Goal: Obtain resource: Download file/media

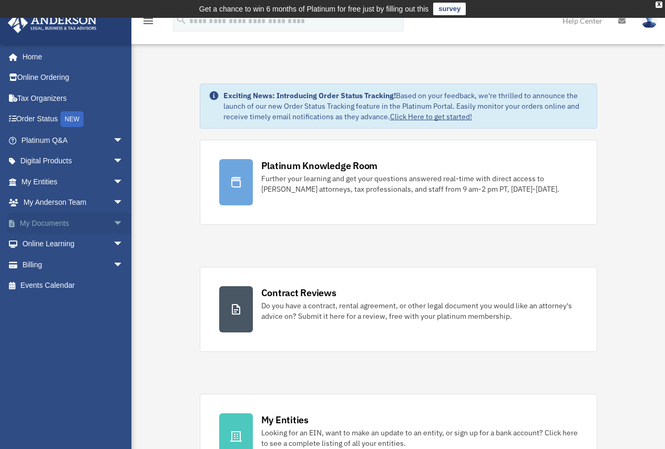
click at [55, 220] on link "My Documents arrow_drop_down" at bounding box center [73, 223] width 132 height 21
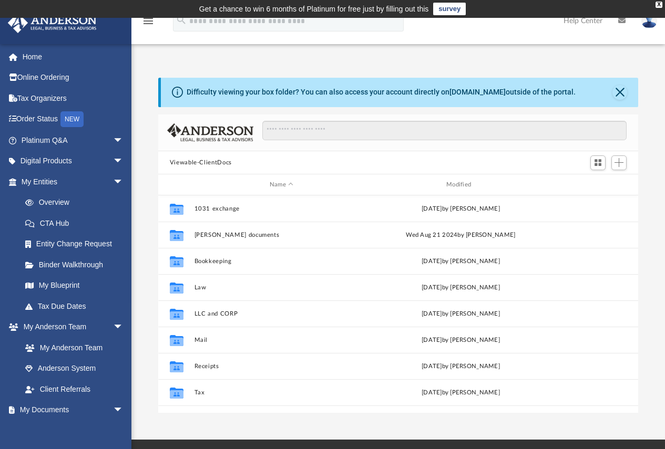
scroll to position [231, 472]
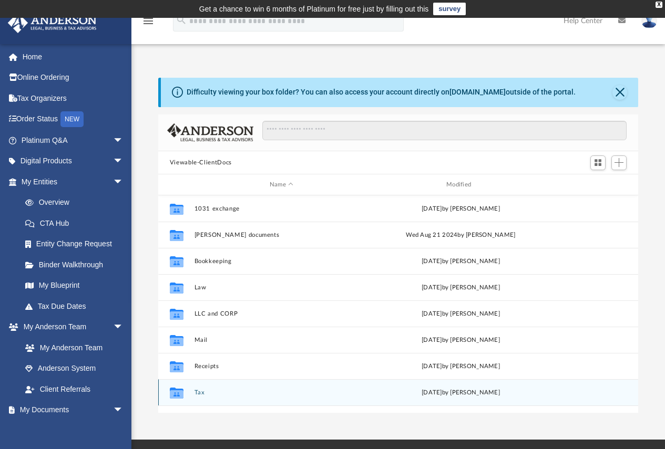
click at [200, 394] on button "Tax" at bounding box center [281, 392] width 174 height 7
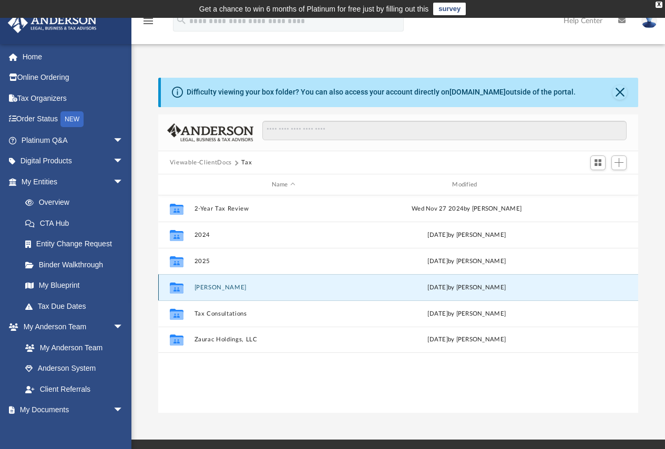
click at [211, 288] on button "[PERSON_NAME]" at bounding box center [283, 287] width 179 height 7
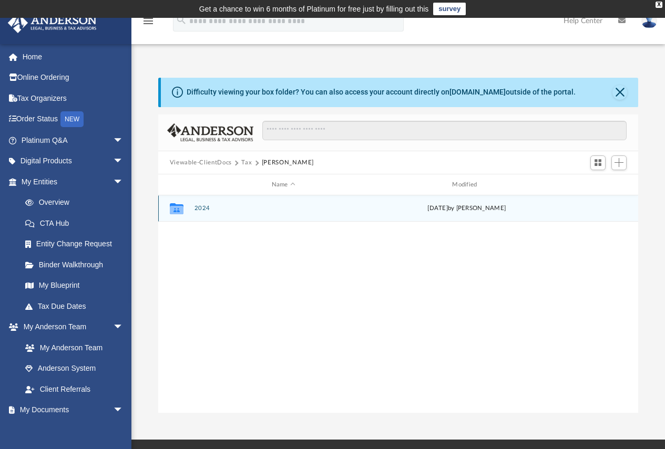
click at [199, 210] on button "2024" at bounding box center [283, 208] width 179 height 7
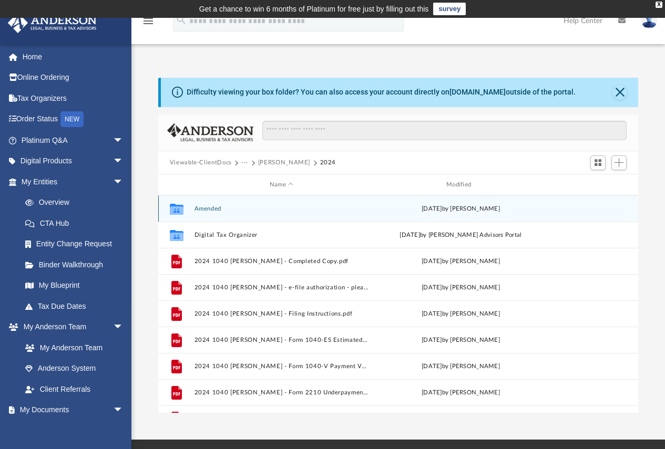
click at [212, 209] on button "Amended" at bounding box center [281, 208] width 174 height 7
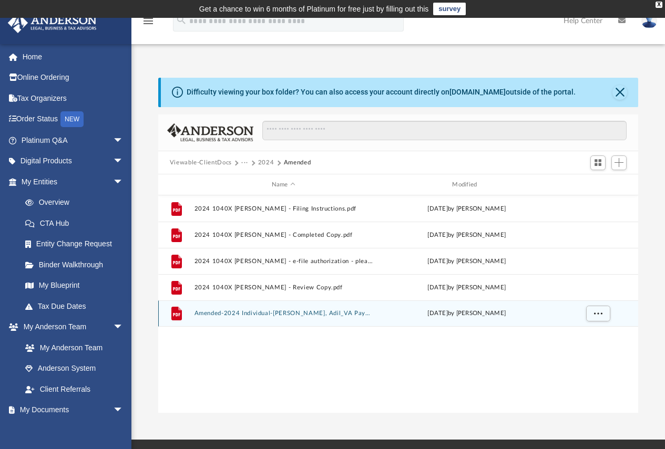
click at [321, 314] on button "Amended-2024 Individual-[PERSON_NAME], Adil_VA Payment Voucher.pdf" at bounding box center [283, 314] width 179 height 7
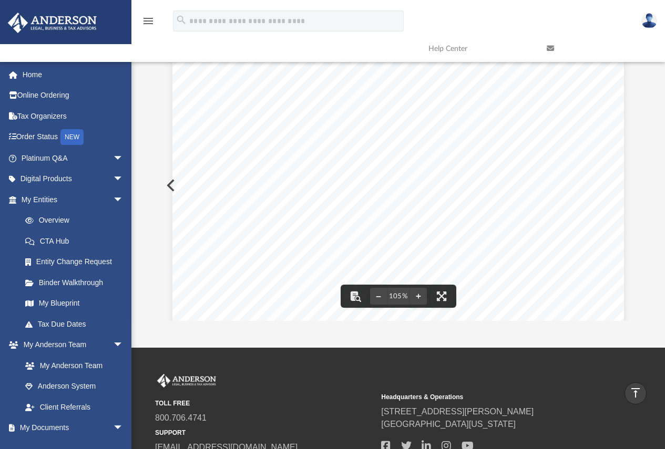
scroll to position [0, 0]
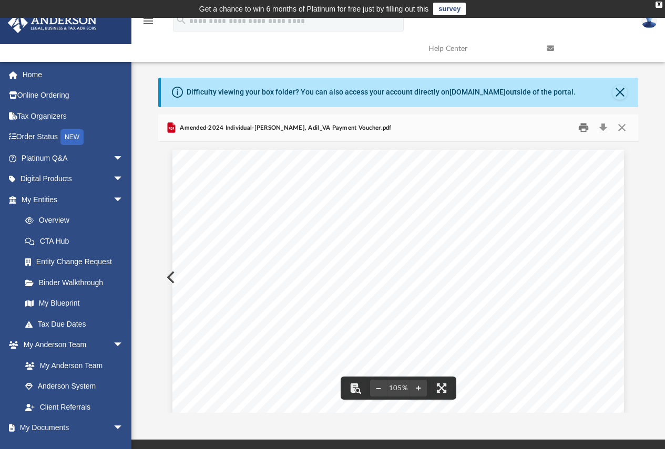
click at [580, 129] on button "Print" at bounding box center [583, 128] width 21 height 16
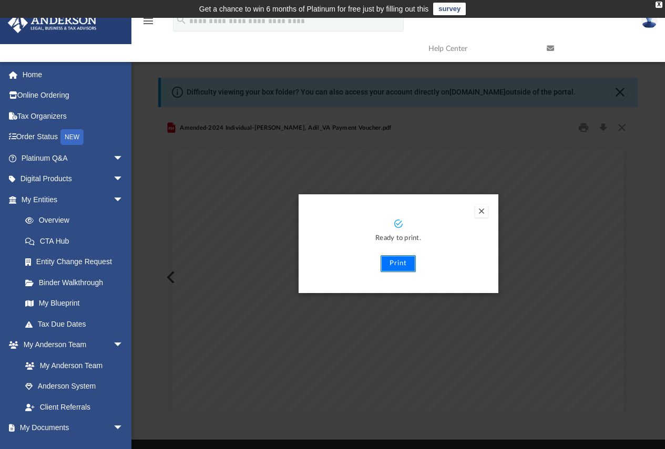
click at [404, 263] on button "Print" at bounding box center [397, 263] width 35 height 17
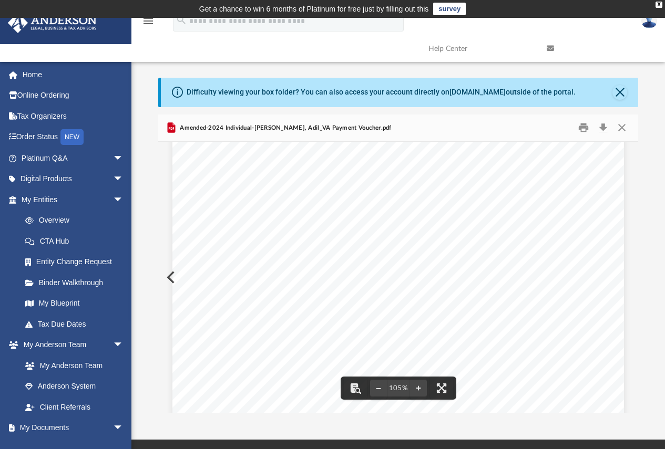
scroll to position [66, 0]
click at [621, 127] on button "Close" at bounding box center [621, 128] width 19 height 16
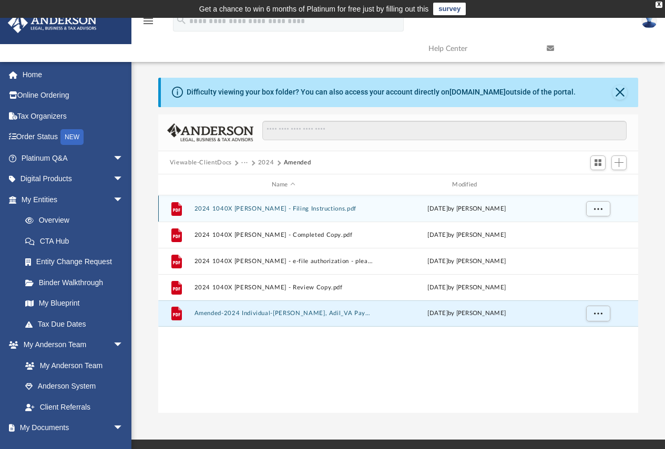
click at [307, 207] on button "2024 1040X [PERSON_NAME] - Filing Instructions.pdf" at bounding box center [283, 208] width 179 height 7
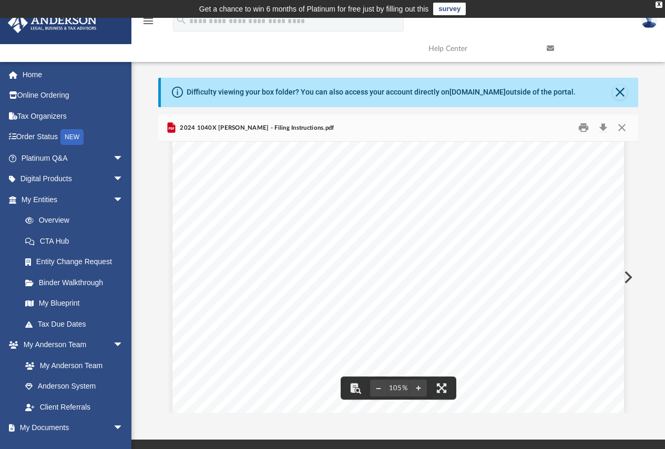
scroll to position [171, 0]
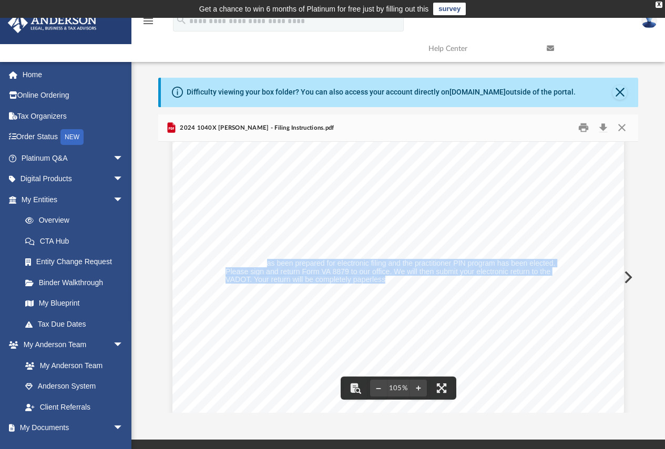
drag, startPoint x: 263, startPoint y: 265, endPoint x: 380, endPoint y: 281, distance: 118.3
click at [380, 281] on div "[DATE] [PERSON_NAME] & [PERSON_NAME] [STREET_ADDRESS][PERSON_NAME] Dear [PERSON…" at bounding box center [397, 270] width 451 height 584
click at [512, 369] on div "[DATE] [PERSON_NAME] & [PERSON_NAME] [STREET_ADDRESS][PERSON_NAME] Dear [PERSON…" at bounding box center [397, 270] width 451 height 584
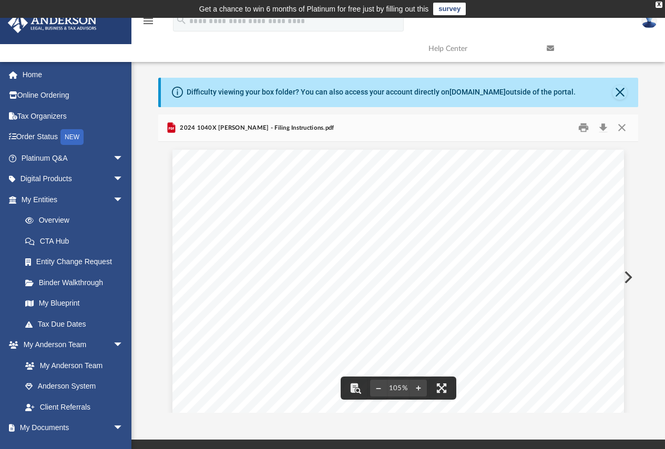
scroll to position [158, 0]
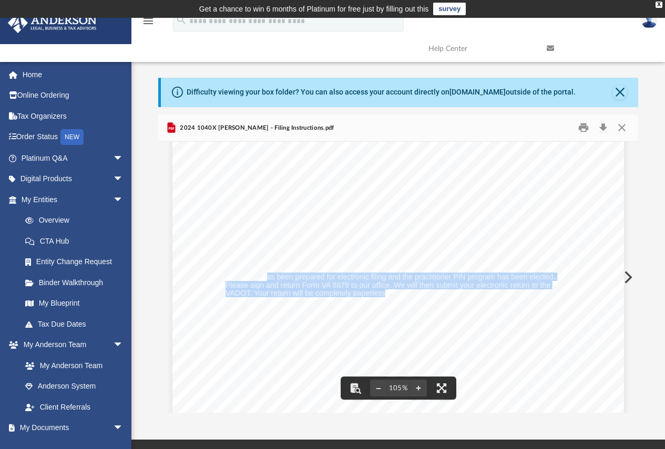
click at [502, 177] on div "[DATE] [PERSON_NAME] & [PERSON_NAME] [STREET_ADDRESS][PERSON_NAME] Dear [PERSON…" at bounding box center [397, 284] width 451 height 584
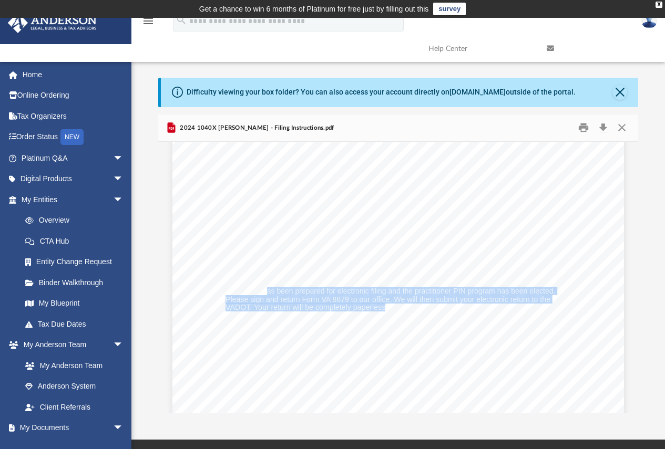
scroll to position [0, 0]
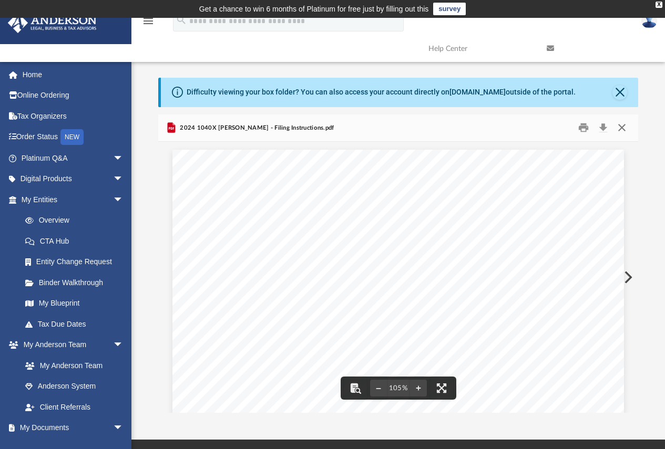
click at [621, 130] on button "Close" at bounding box center [621, 128] width 19 height 16
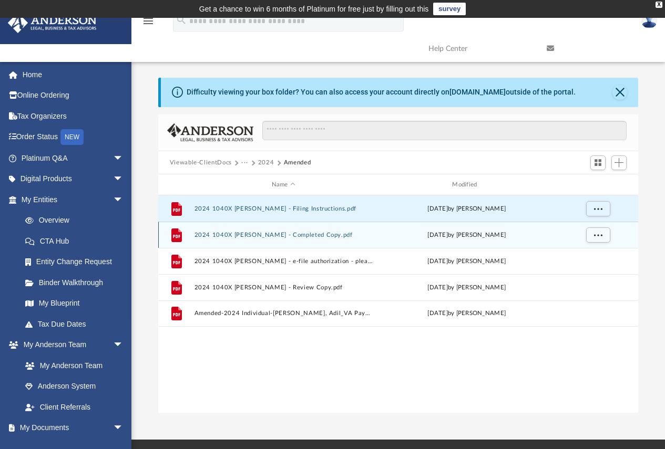
click at [312, 235] on button "2024 1040X [PERSON_NAME] - Completed Copy.pdf" at bounding box center [283, 235] width 179 height 7
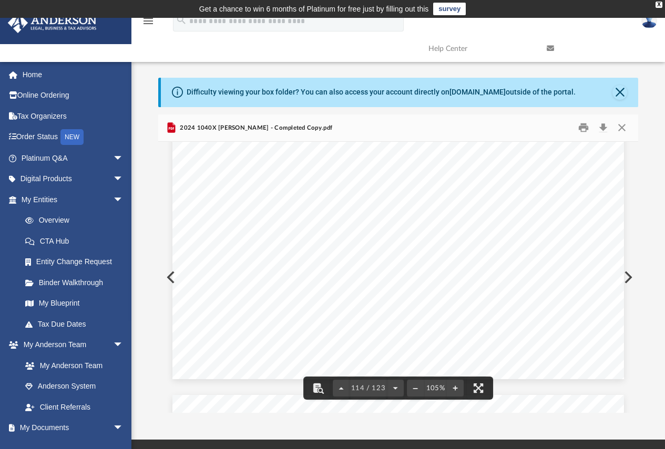
scroll to position [65114, 0]
